Goal: Find specific page/section: Find specific page/section

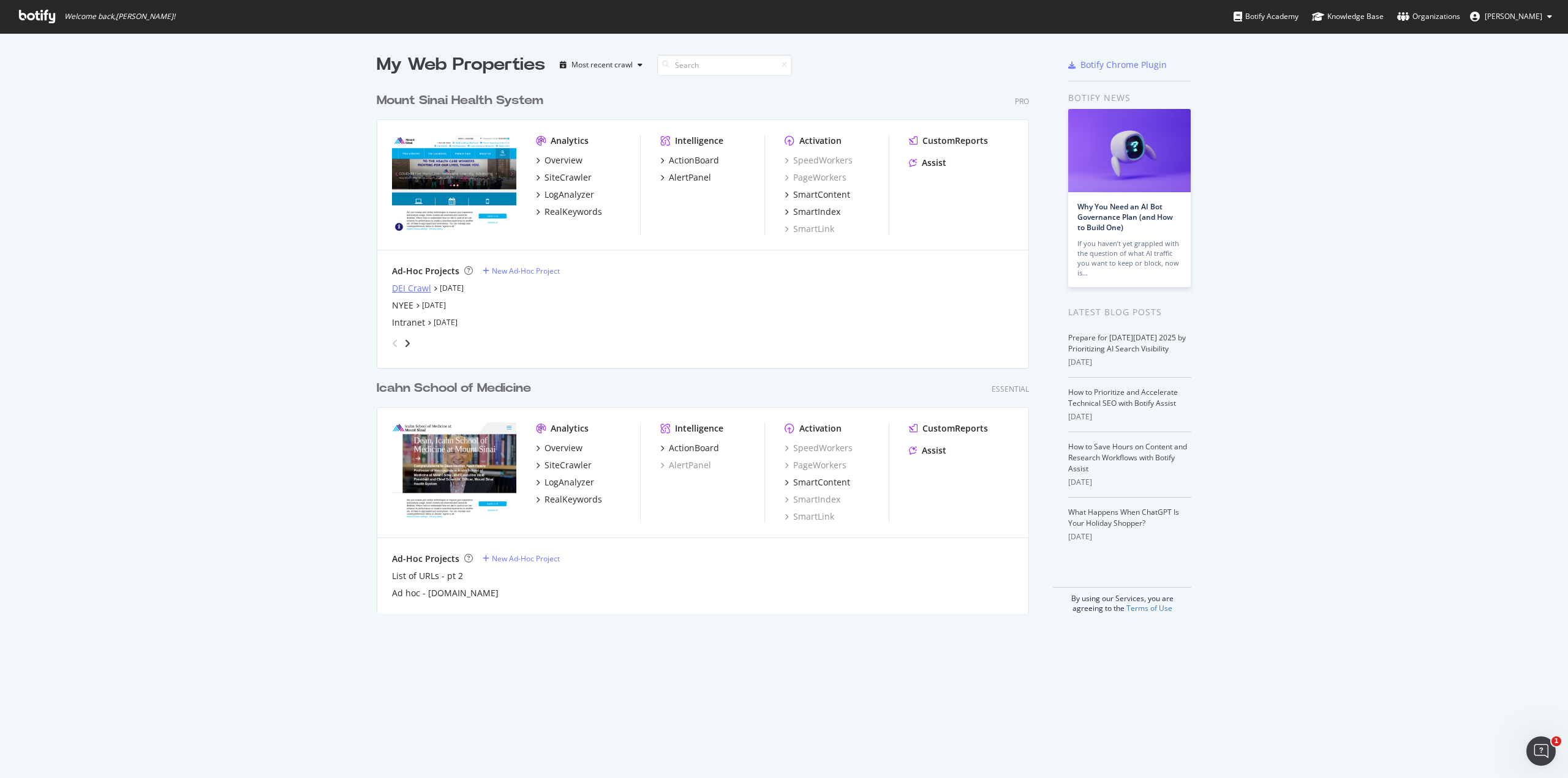
click at [416, 286] on div "DEI Crawl" at bounding box center [412, 289] width 39 height 13
